Goal: Use online tool/utility: Utilize a website feature to perform a specific function

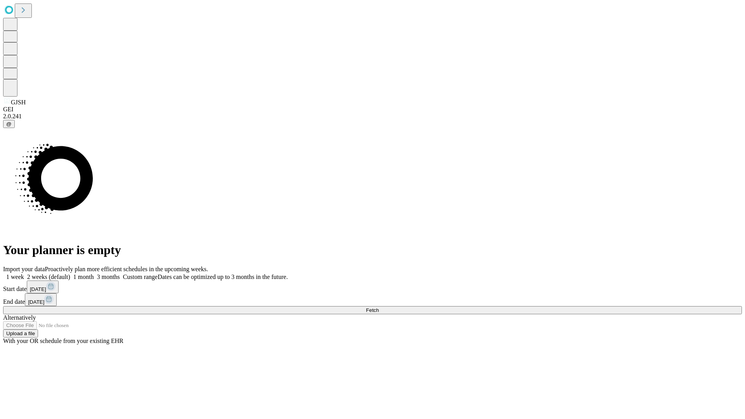
click at [378, 307] on span "Fetch" at bounding box center [372, 310] width 13 height 6
